Goal: Task Accomplishment & Management: Use online tool/utility

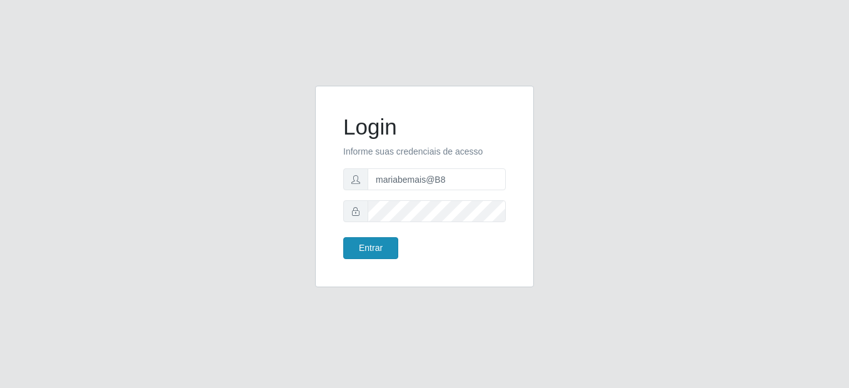
click at [380, 246] on button "Entrar" at bounding box center [370, 248] width 55 height 22
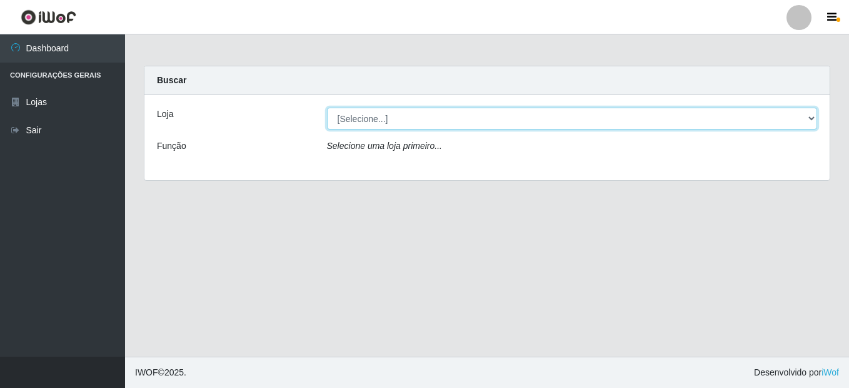
click at [478, 121] on select "[Selecione...] Bemais Supermercados - B8 [PERSON_NAME]" at bounding box center [572, 119] width 491 height 22
select select "413"
click at [327, 108] on select "[Selecione...] Bemais Supermercados - B8 [PERSON_NAME]" at bounding box center [572, 119] width 491 height 22
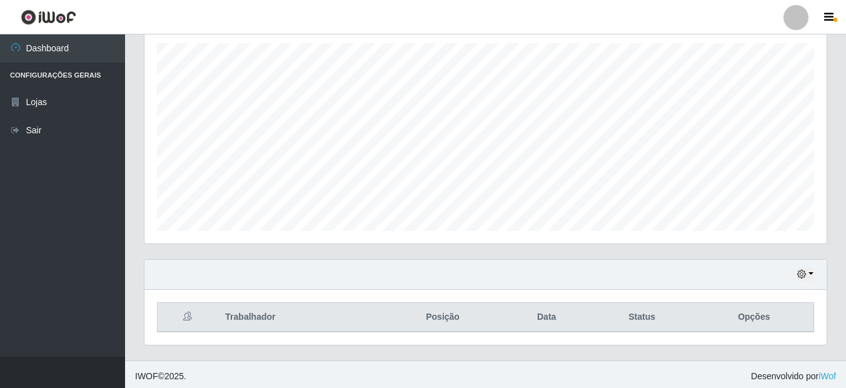
scroll to position [220, 0]
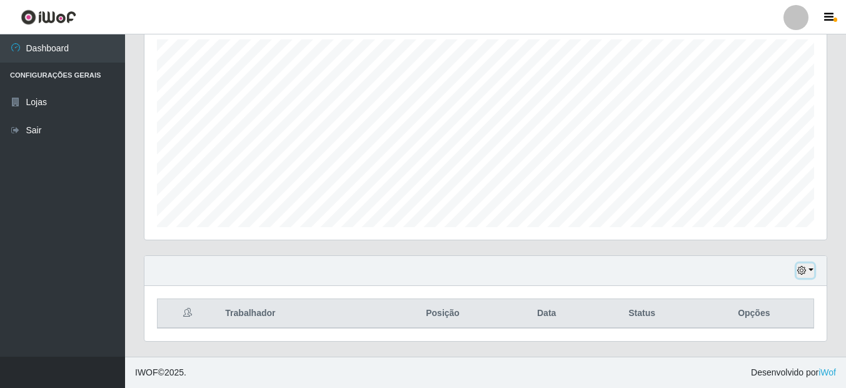
click at [810, 268] on button "button" at bounding box center [806, 270] width 18 height 14
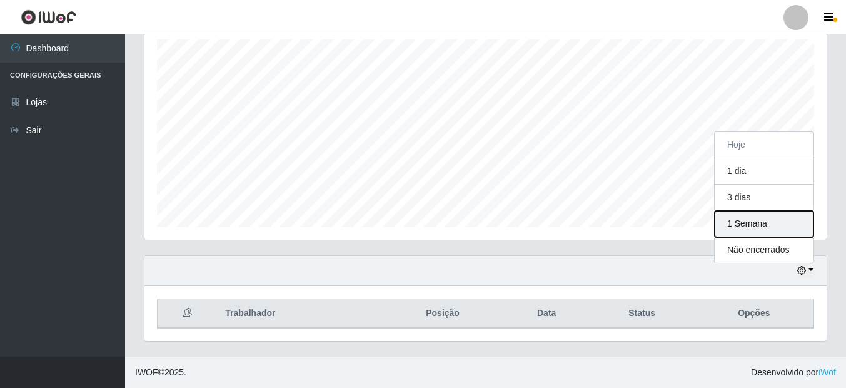
click at [736, 224] on button "1 Semana" at bounding box center [764, 224] width 99 height 26
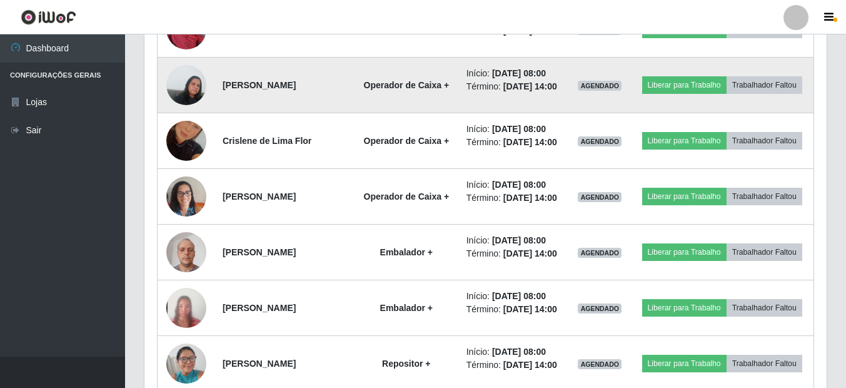
scroll to position [878, 0]
